Goal: Information Seeking & Learning: Learn about a topic

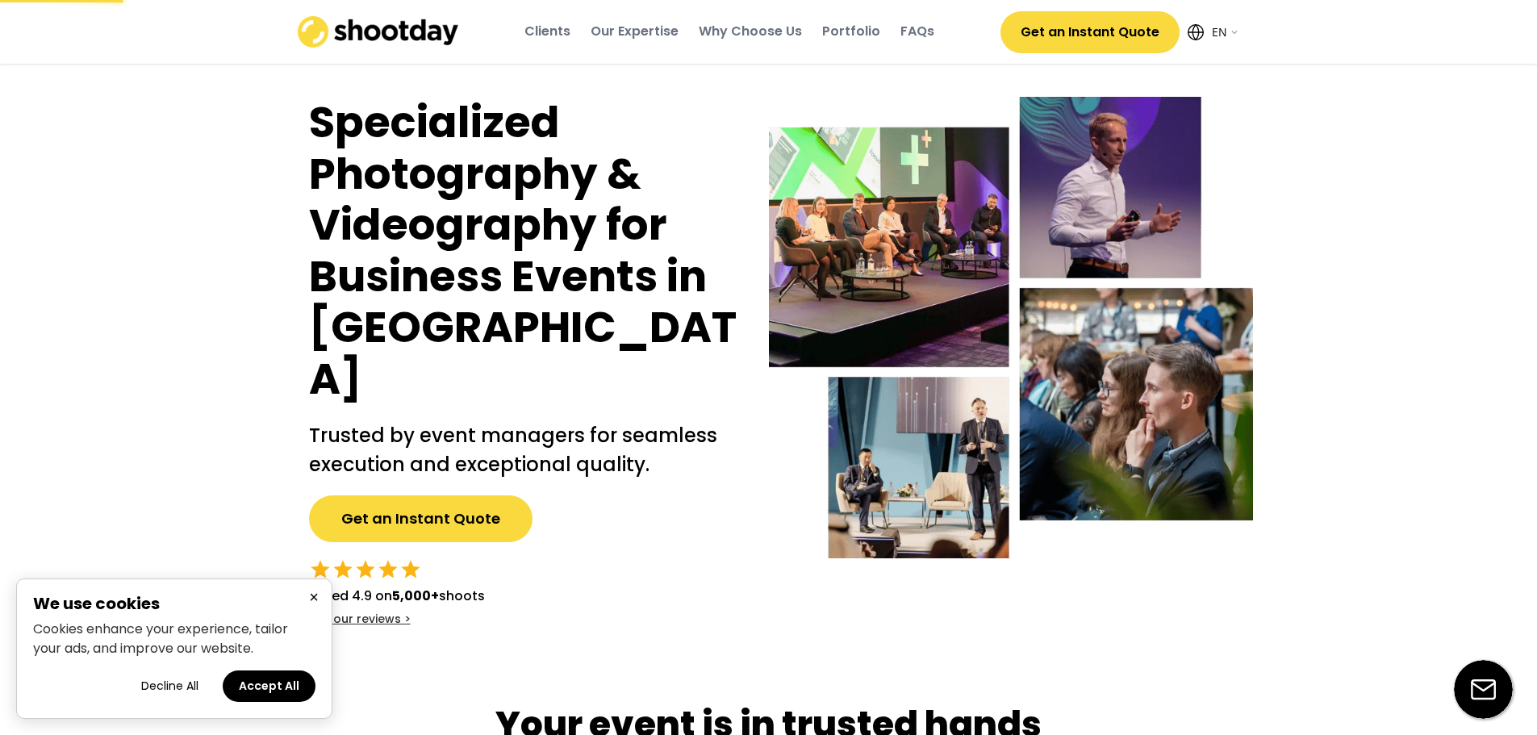
select select ""en""
click at [182, 678] on button "Decline All" at bounding box center [170, 685] width 90 height 31
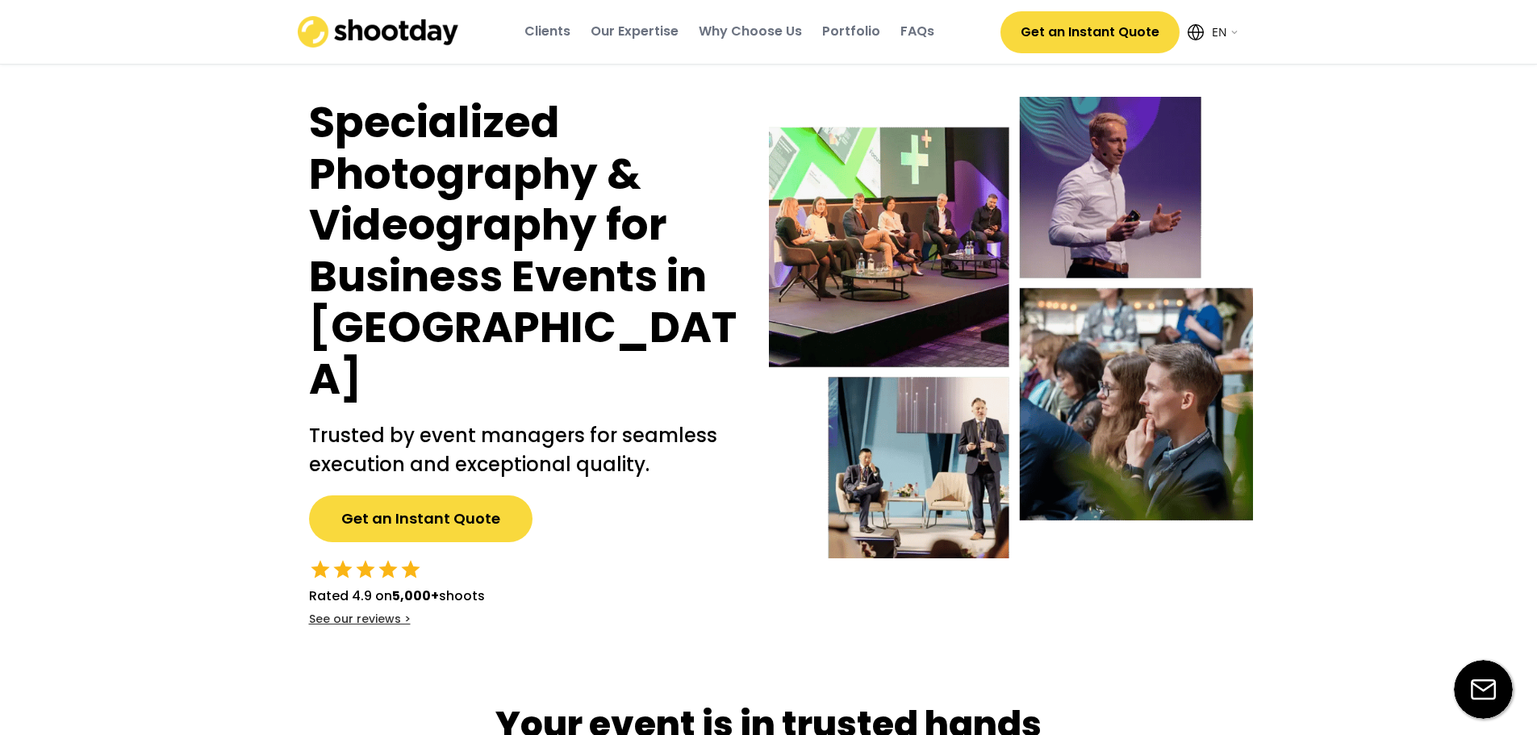
click at [776, 33] on div "Why Choose Us" at bounding box center [749, 32] width 103 height 18
click at [771, 27] on div "Why Choose Us" at bounding box center [749, 32] width 103 height 18
click at [910, 28] on div "FAQs" at bounding box center [917, 32] width 34 height 18
click at [1228, 40] on select "English EN AR" at bounding box center [1223, 32] width 32 height 32
click at [1228, 38] on select "English EN AR" at bounding box center [1223, 32] width 32 height 32
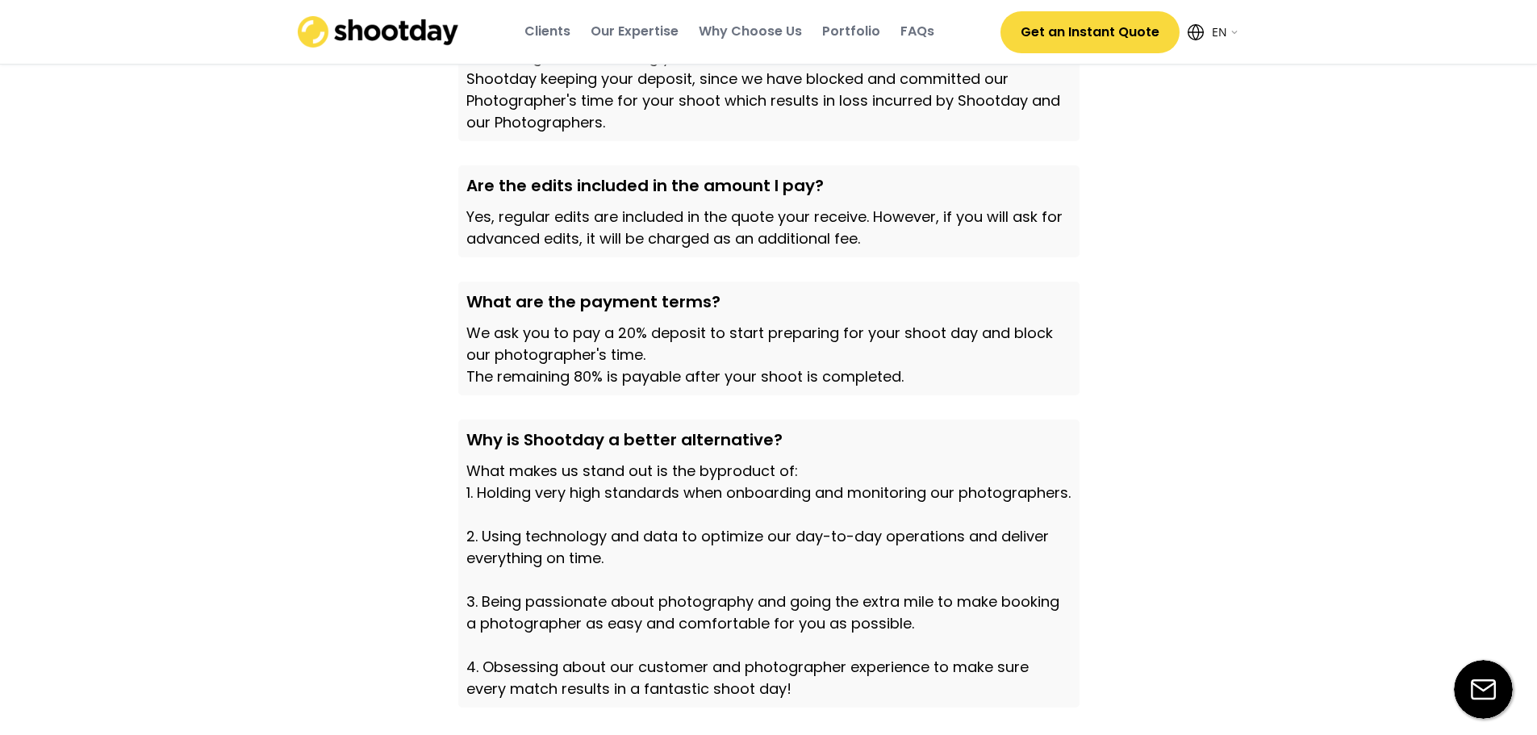
scroll to position [4585, 0]
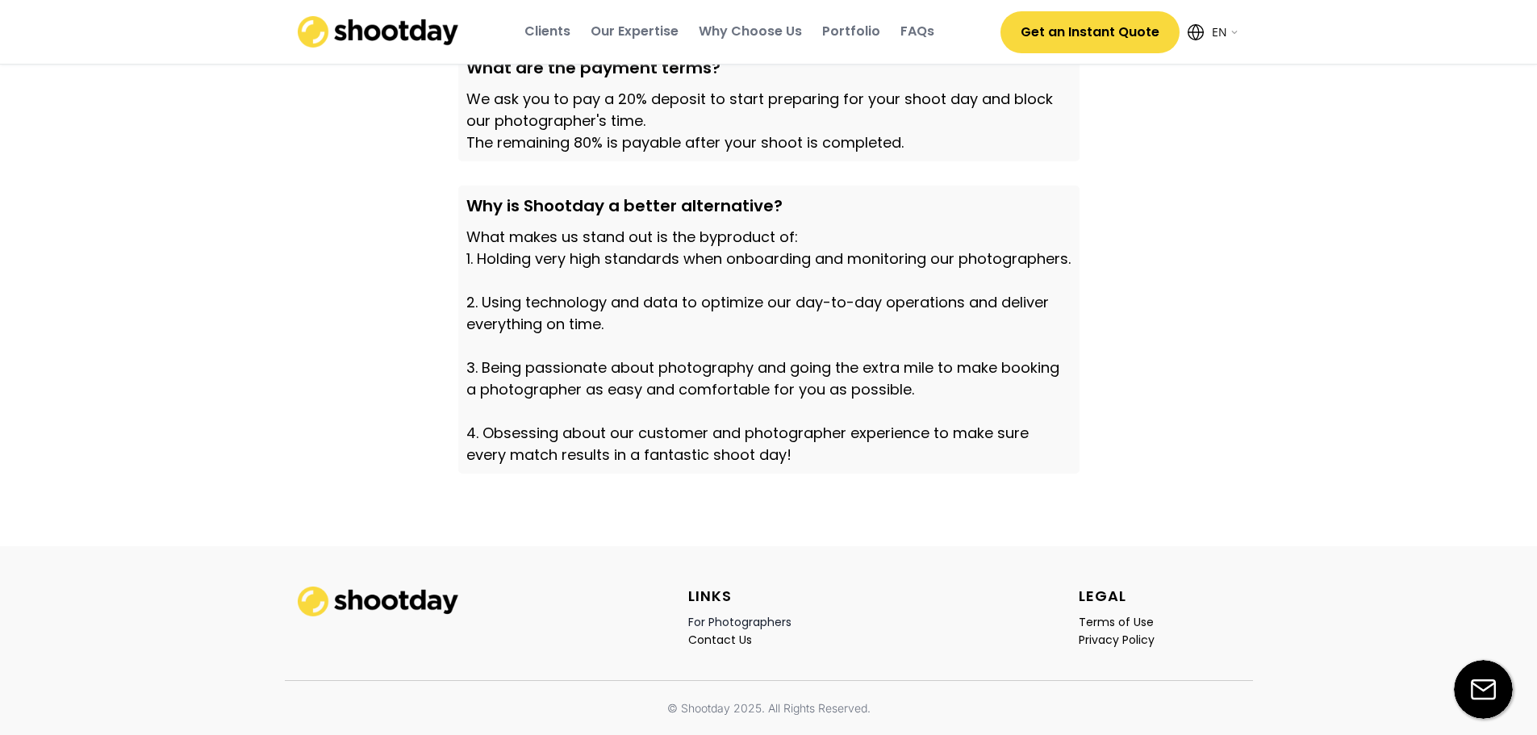
click at [756, 618] on div "For Photographers" at bounding box center [739, 622] width 103 height 15
